Goal: Communication & Community: Share content

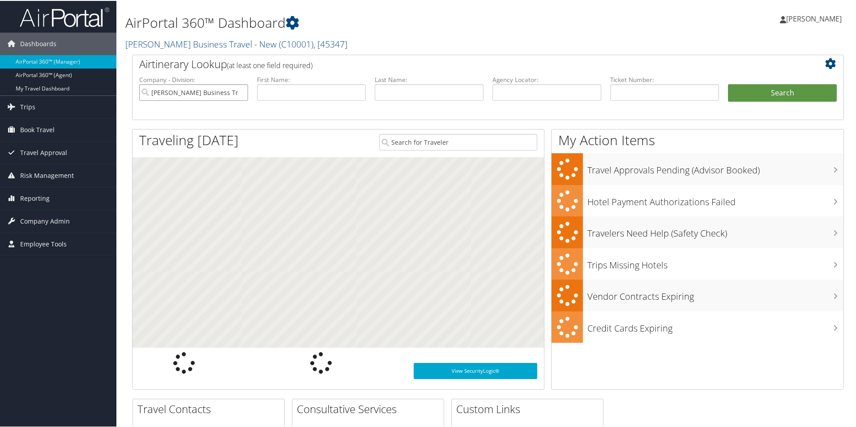
click at [219, 93] on input "[PERSON_NAME] Business Travel - New" at bounding box center [193, 91] width 109 height 17
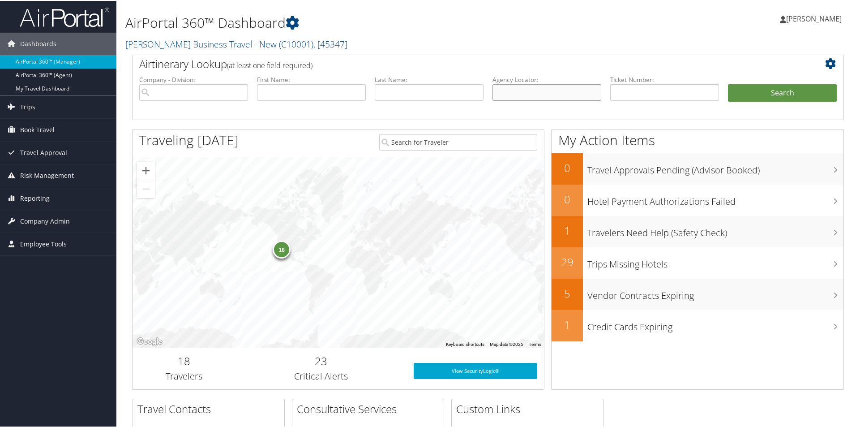
click at [530, 92] on input "text" at bounding box center [547, 91] width 109 height 17
click at [517, 90] on input "text" at bounding box center [547, 91] width 109 height 17
paste input "DND5V4"
type input "DND5V4"
click at [744, 93] on button "Search" at bounding box center [782, 92] width 109 height 18
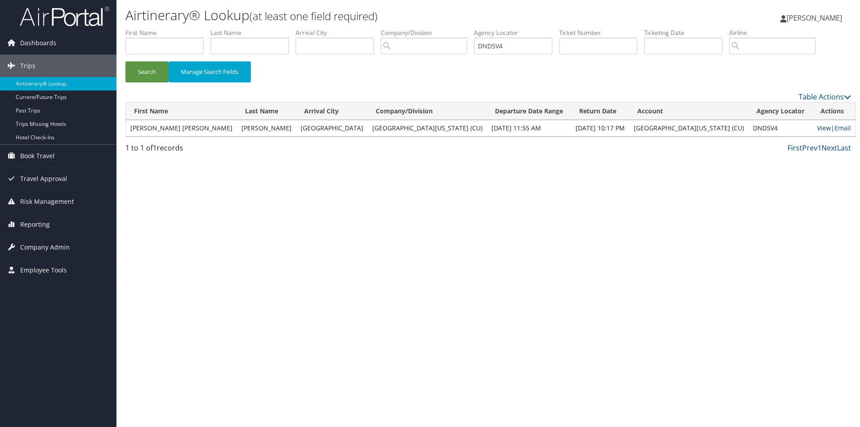
click at [817, 126] on link "View" at bounding box center [824, 128] width 14 height 9
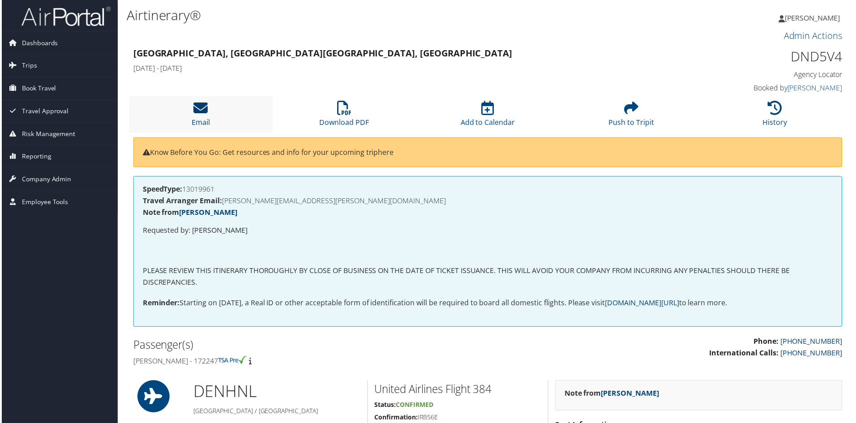
click at [199, 106] on icon at bounding box center [200, 108] width 14 height 14
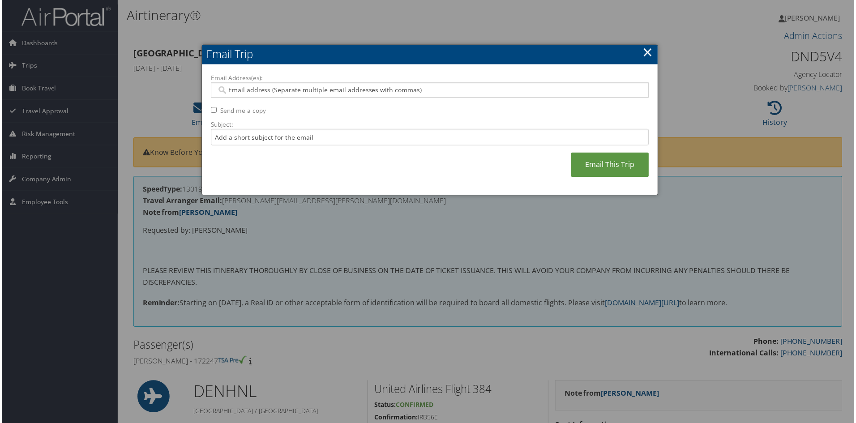
click at [233, 91] on input "Email Address(es):" at bounding box center [430, 90] width 428 height 9
paste input "DND5V4"
type input "D"
paste input "[PERSON_NAME][EMAIL_ADDRESS][PERSON_NAME][DOMAIN_NAME]"
type input "[PERSON_NAME][EMAIL_ADDRESS][PERSON_NAME][DOMAIN_NAME]"
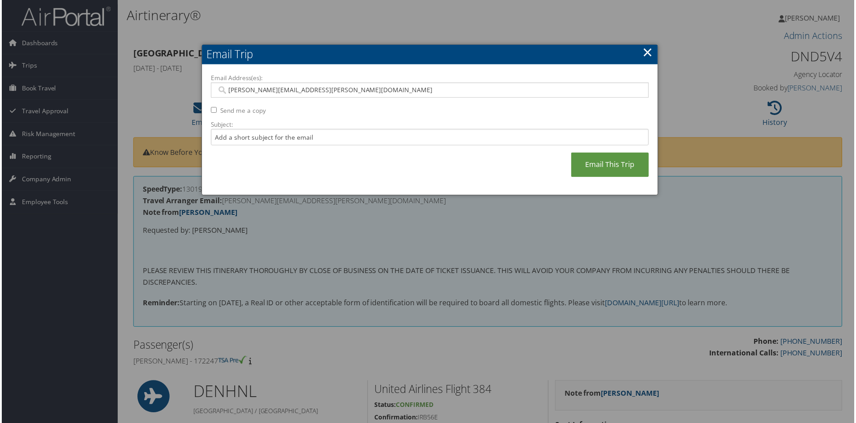
type input "[PERSON_NAME][EMAIL_ADDRESS][PERSON_NAME][DOMAIN_NAME]"
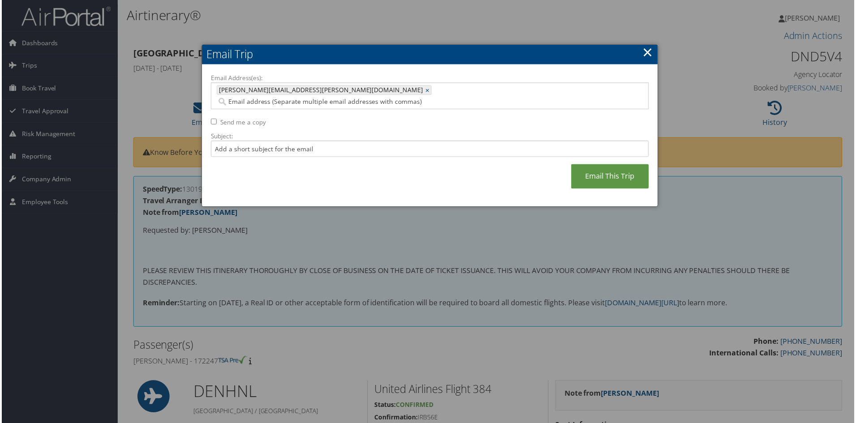
click at [321, 98] on input "Email Address(es):" at bounding box center [389, 102] width 347 height 9
paste input "[PERSON_NAME][EMAIL_ADDRESS][PERSON_NAME][US_STATE][DOMAIN_NAME]"
type input "[PERSON_NAME][EMAIL_ADDRESS][PERSON_NAME][US_STATE][DOMAIN_NAME]"
type input "[PERSON_NAME][EMAIL_ADDRESS][PERSON_NAME][DOMAIN_NAME], [PERSON_NAME][DOMAIN_NA…"
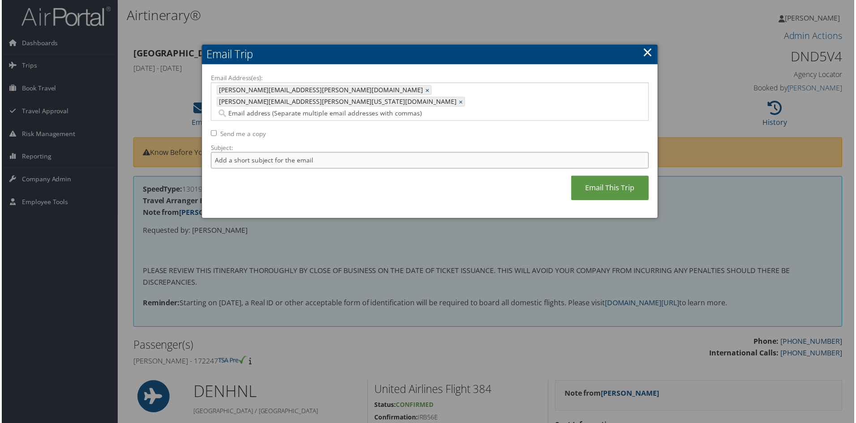
click at [215, 153] on input "Subject:" at bounding box center [430, 161] width 440 height 17
type input "I"
type input "Invoice and Itinerary/United flights DEN-HNL and HNL- DEN"
click at [618, 176] on link "Email This Trip" at bounding box center [611, 188] width 78 height 25
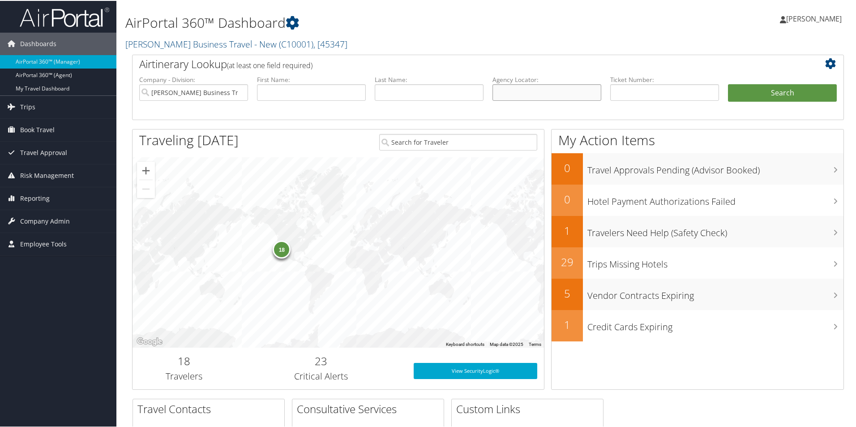
click at [412, 98] on input "text" at bounding box center [547, 91] width 109 height 17
paste input "DNDCWL"
type input "DNDCWL"
click at [412, 88] on button "Search" at bounding box center [782, 92] width 109 height 18
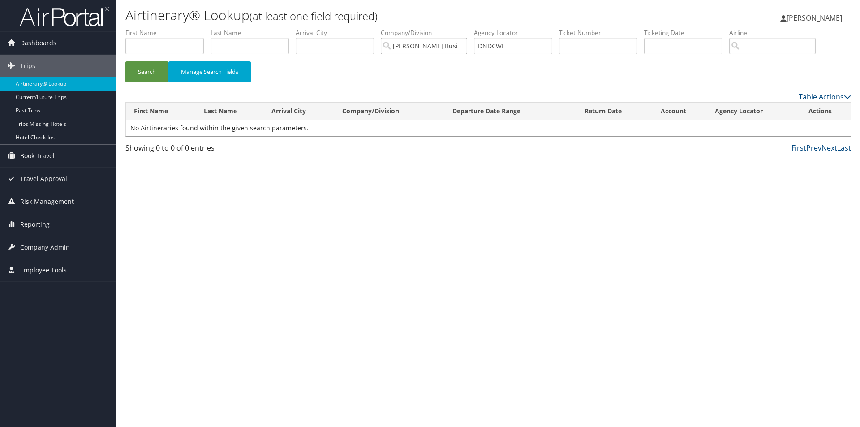
click at [455, 42] on input "[PERSON_NAME] Business Travel - New" at bounding box center [424, 46] width 86 height 17
click at [142, 72] on button "Search" at bounding box center [146, 71] width 43 height 21
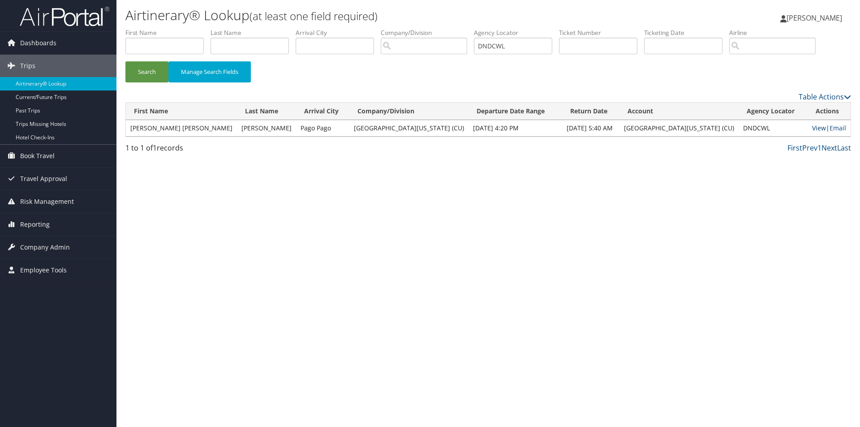
click at [812, 129] on link "View" at bounding box center [819, 128] width 14 height 9
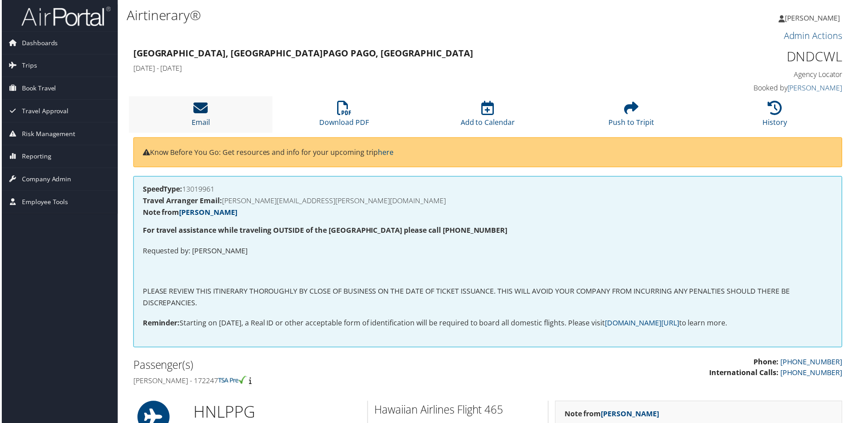
click at [204, 110] on icon at bounding box center [200, 108] width 14 height 14
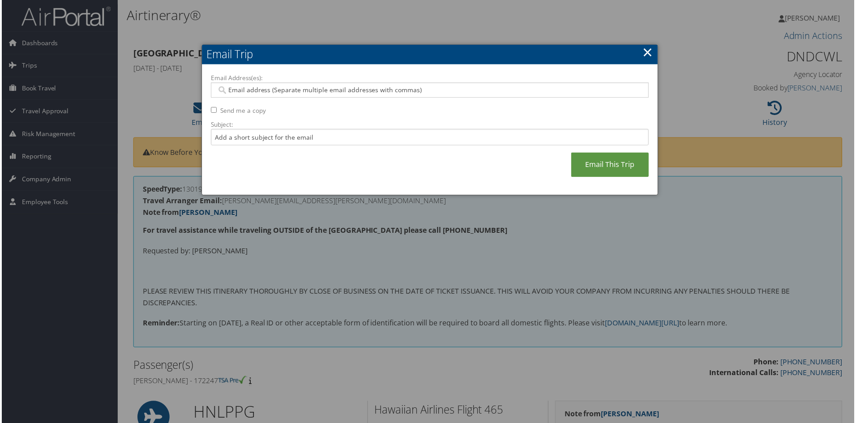
click at [246, 90] on input "Email Address(es):" at bounding box center [430, 90] width 428 height 9
paste input "[PERSON_NAME][EMAIL_ADDRESS][PERSON_NAME][DOMAIN_NAME]"
type input "[PERSON_NAME][EMAIL_ADDRESS][PERSON_NAME][DOMAIN_NAME]"
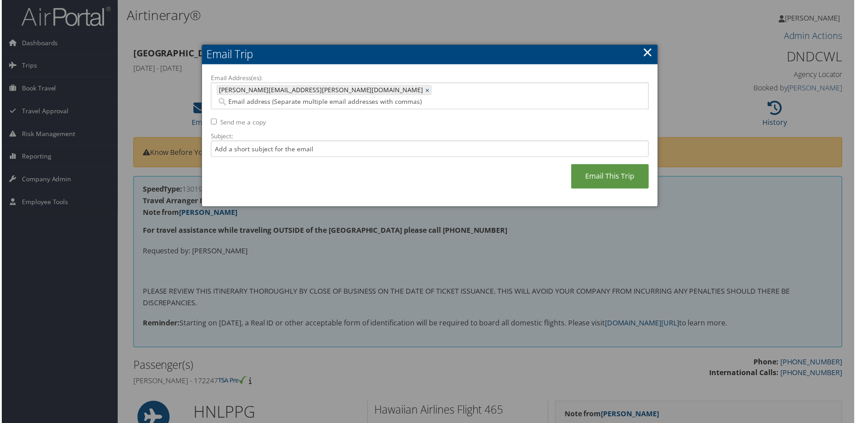
click at [309, 98] on input "Email Address(es):" at bounding box center [389, 102] width 347 height 9
paste input "[PERSON_NAME][EMAIL_ADDRESS][PERSON_NAME][US_STATE][DOMAIN_NAME]"
type input "[PERSON_NAME][EMAIL_ADDRESS][PERSON_NAME][US_STATE][DOMAIN_NAME]"
type input "[PERSON_NAME][EMAIL_ADDRESS][PERSON_NAME][DOMAIN_NAME], [PERSON_NAME][DOMAIN_NA…"
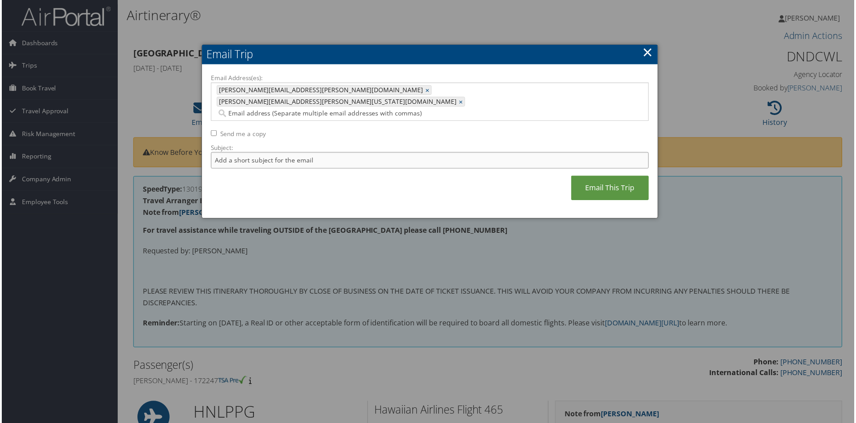
click at [231, 153] on input "Subject:" at bounding box center [430, 161] width 440 height 17
type input "Invoice and Itinerary - Hawaiian Airlines flights//HNL-PPG RT"
click at [609, 176] on link "Email This Trip" at bounding box center [611, 188] width 78 height 25
